Goal: Find contact information: Find contact information

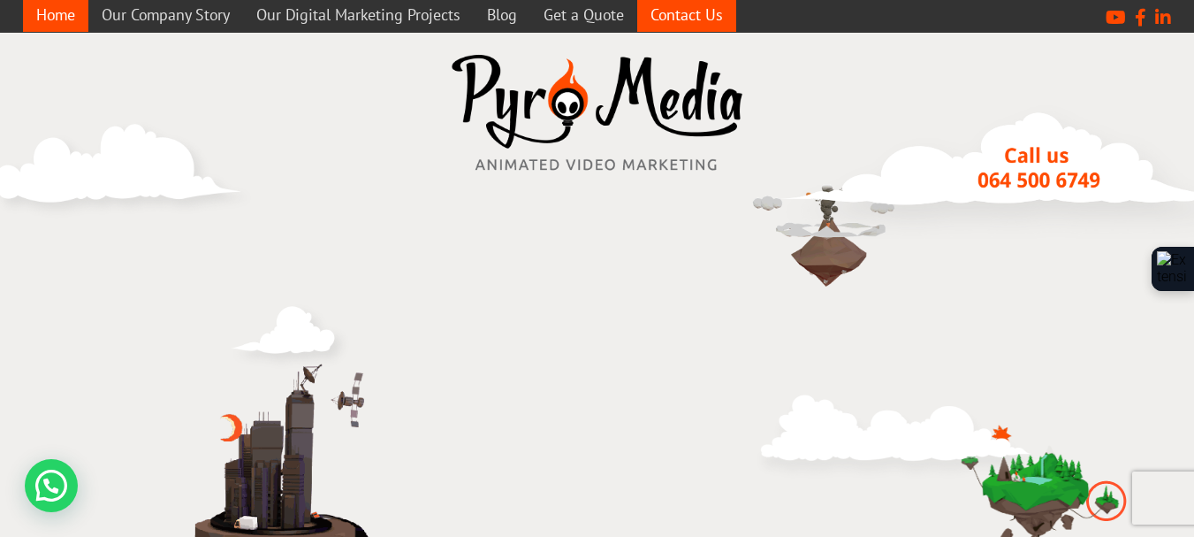
click at [694, 17] on link "Contact Us" at bounding box center [686, 14] width 99 height 34
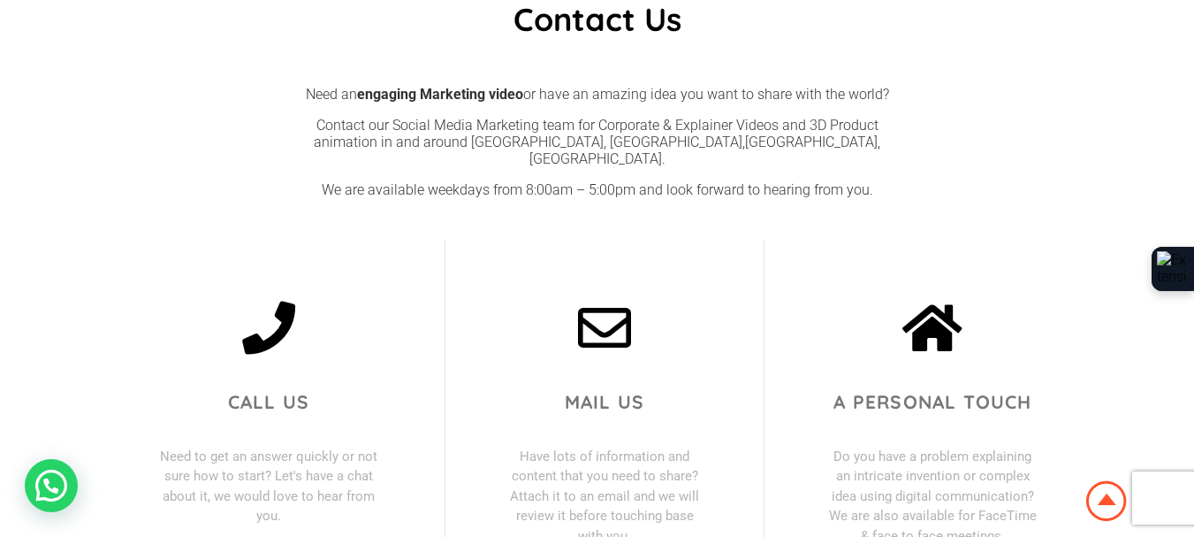
scroll to position [285, 0]
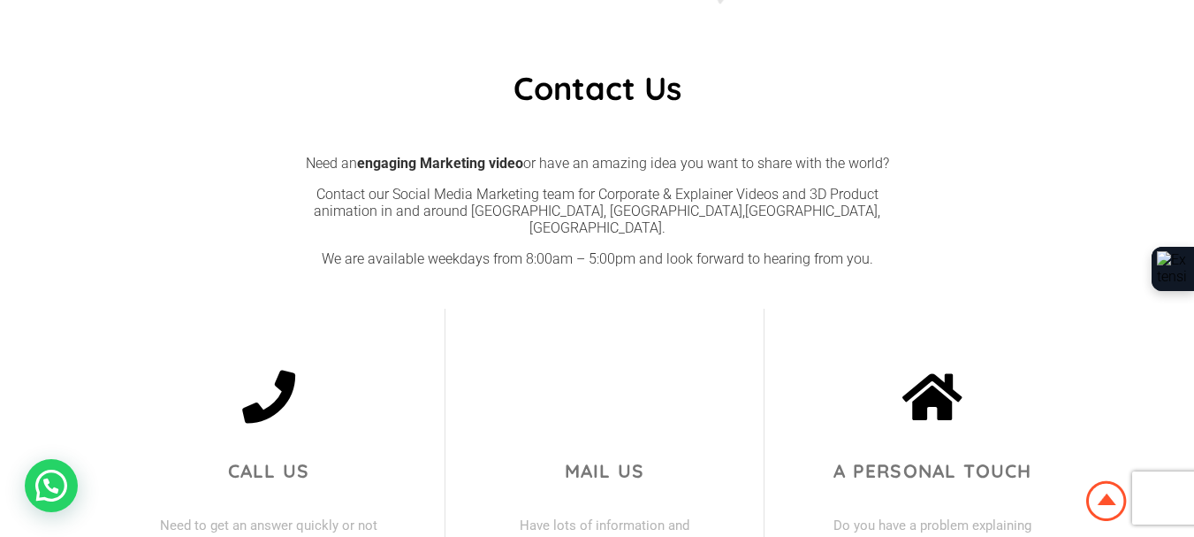
click at [615, 400] on icon at bounding box center [604, 396] width 53 height 53
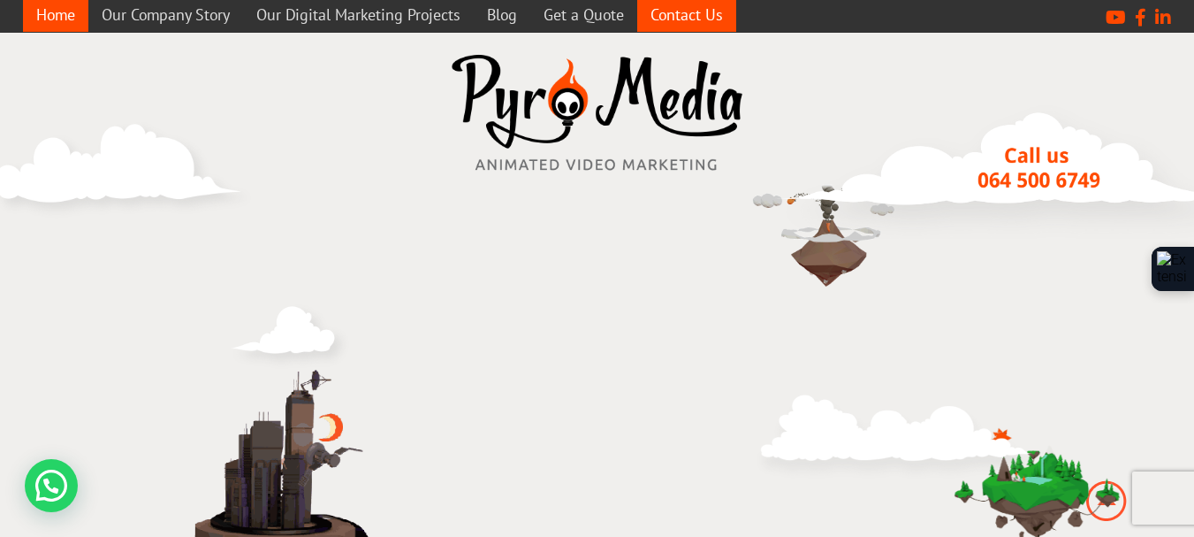
click at [709, 15] on link "Contact Us" at bounding box center [686, 14] width 99 height 34
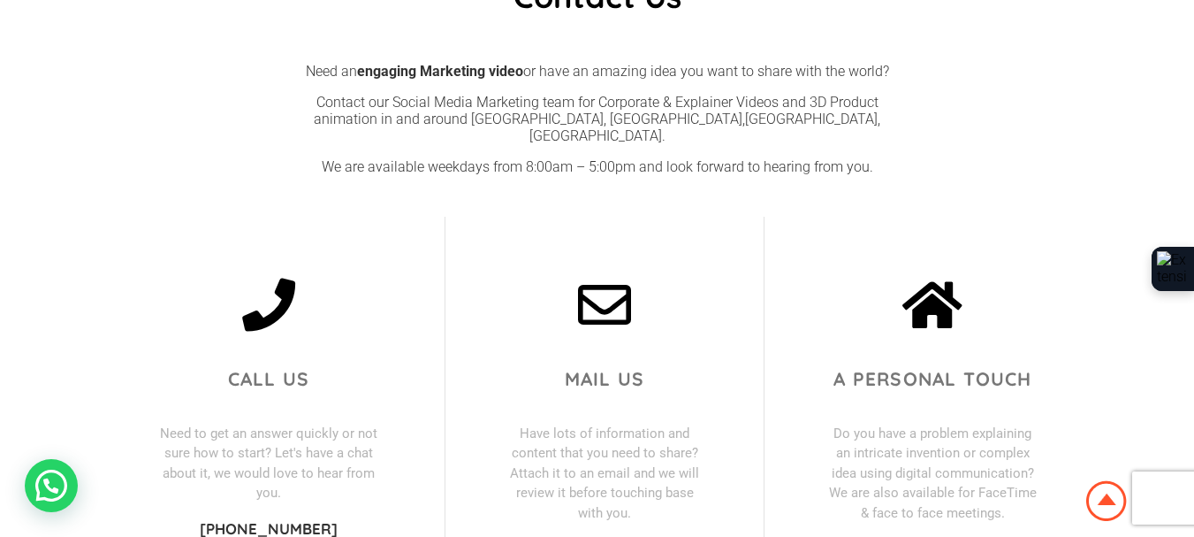
scroll to position [576, 0]
